Goal: Task Accomplishment & Management: Use online tool/utility

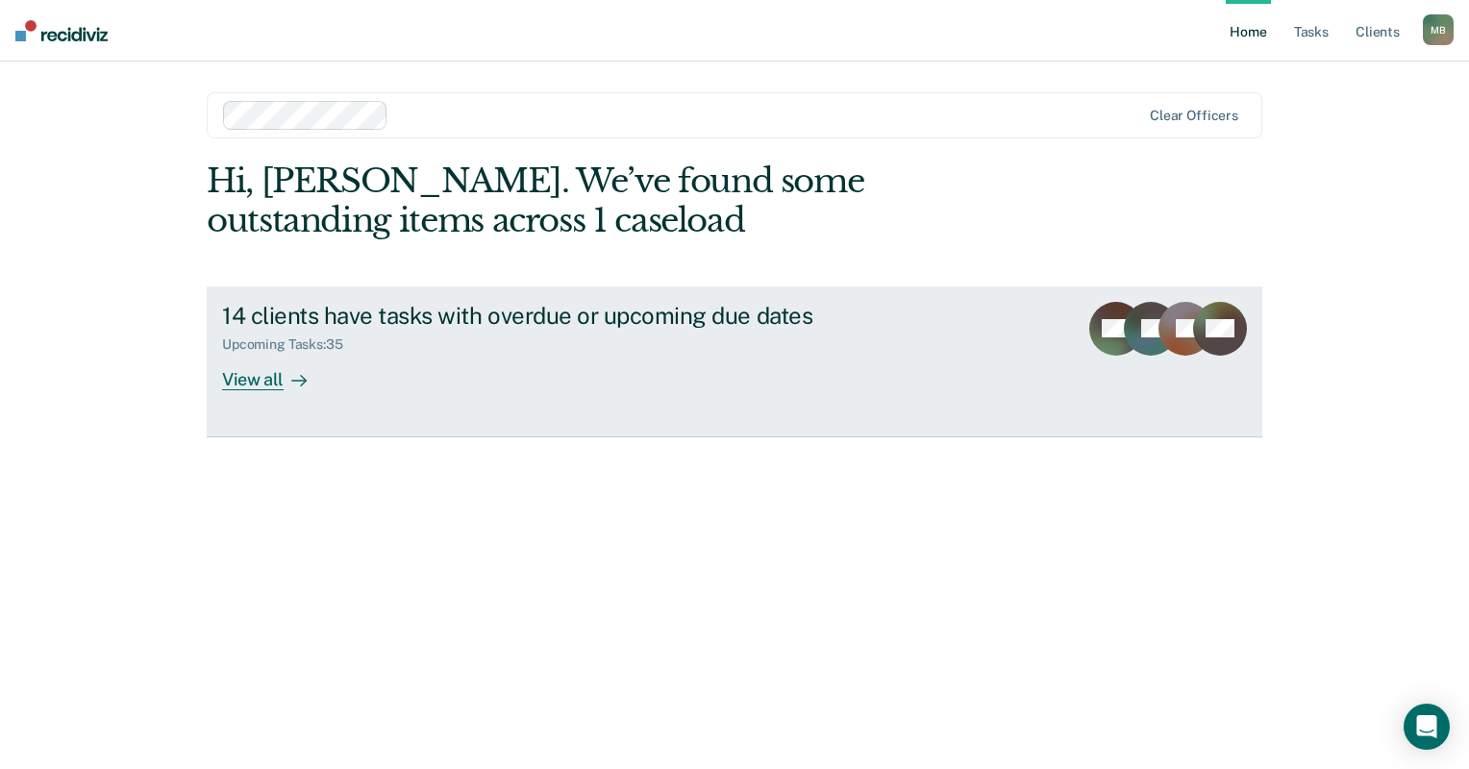
click at [235, 356] on div "View all" at bounding box center [276, 371] width 108 height 37
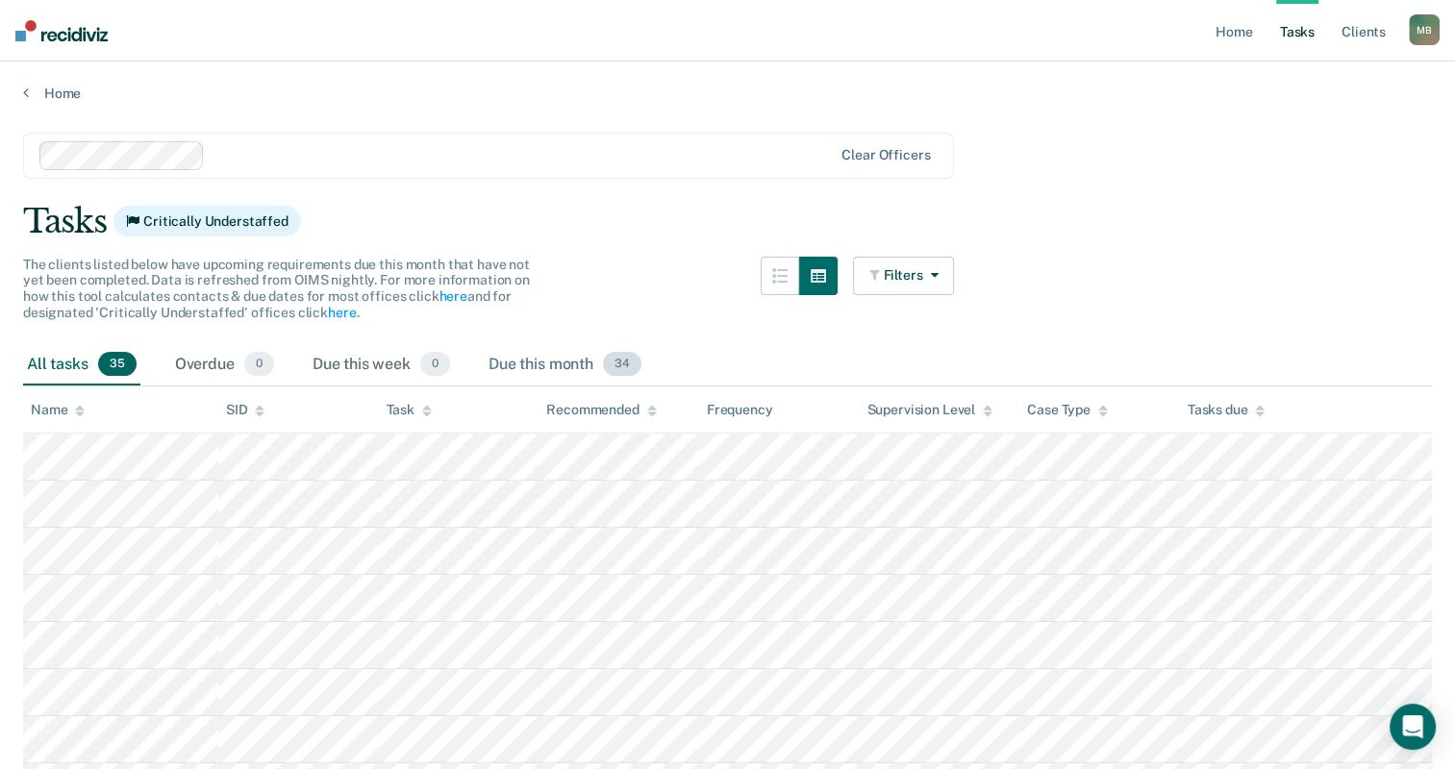
click at [508, 367] on div "Due this month 34" at bounding box center [565, 365] width 161 height 42
click at [578, 377] on div "Due this month 34" at bounding box center [565, 365] width 161 height 42
click at [579, 369] on div "Due this month 34" at bounding box center [565, 365] width 161 height 42
click at [579, 368] on div "Due this month 34" at bounding box center [565, 365] width 161 height 42
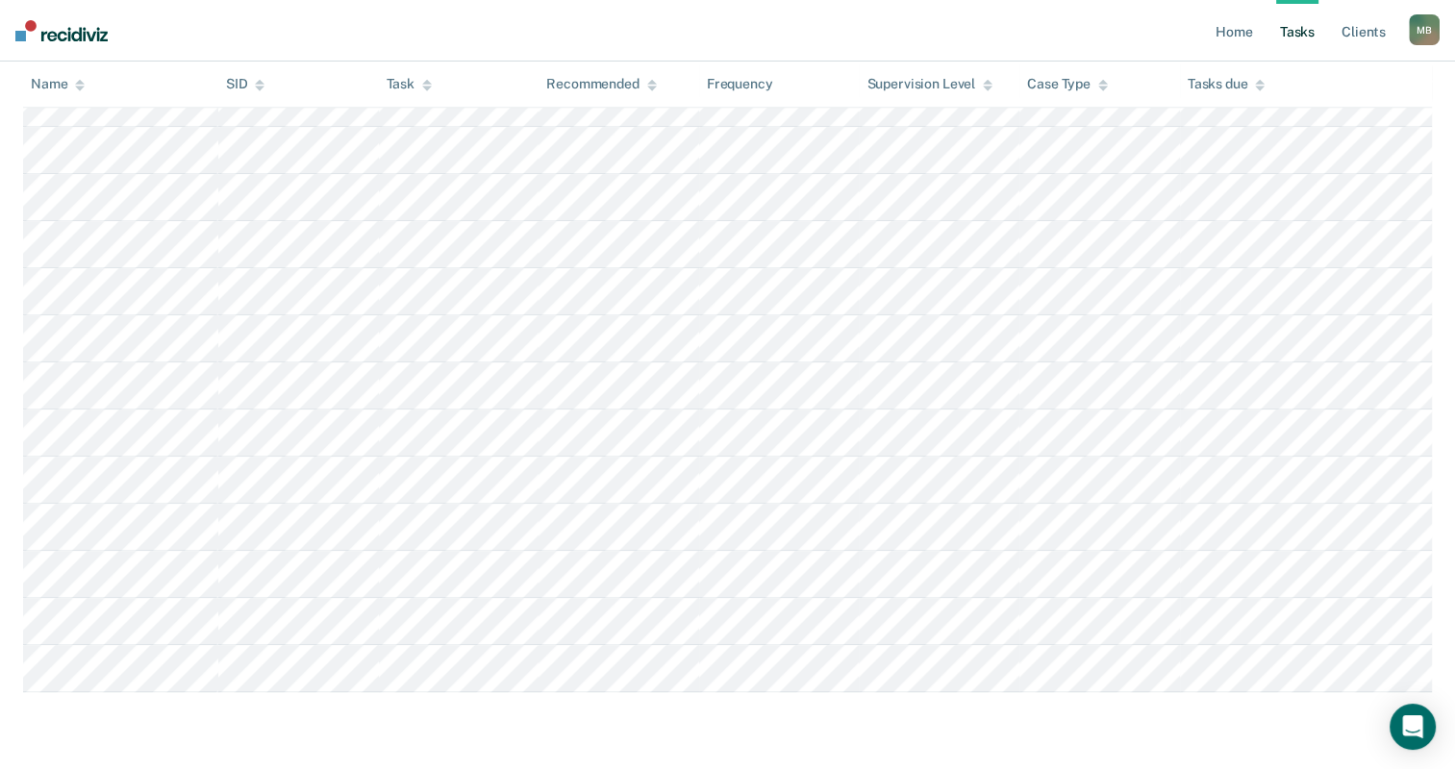
scroll to position [1692, 0]
